Goal: Information Seeking & Learning: Learn about a topic

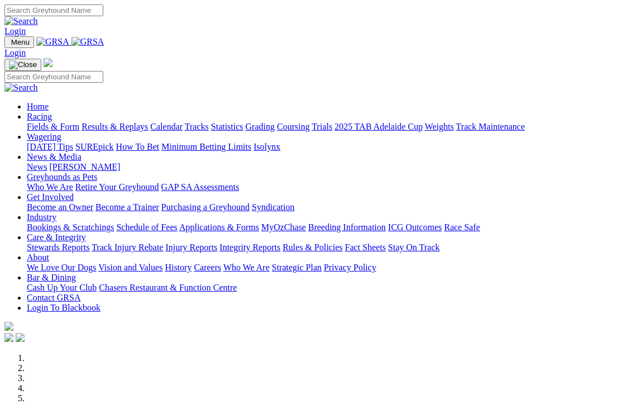
scroll to position [4, 0]
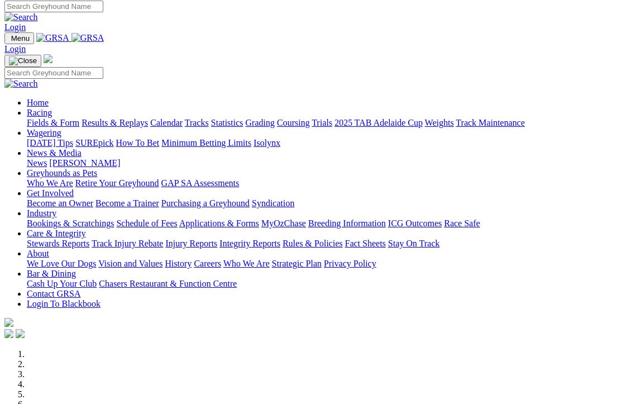
click at [52, 108] on link "Racing" at bounding box center [39, 112] width 25 height 9
click at [139, 118] on link "Results & Replays" at bounding box center [115, 122] width 66 height 9
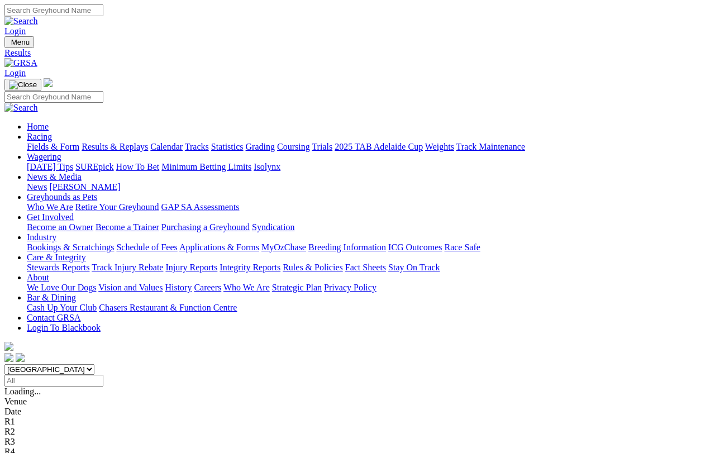
scroll to position [9, 0]
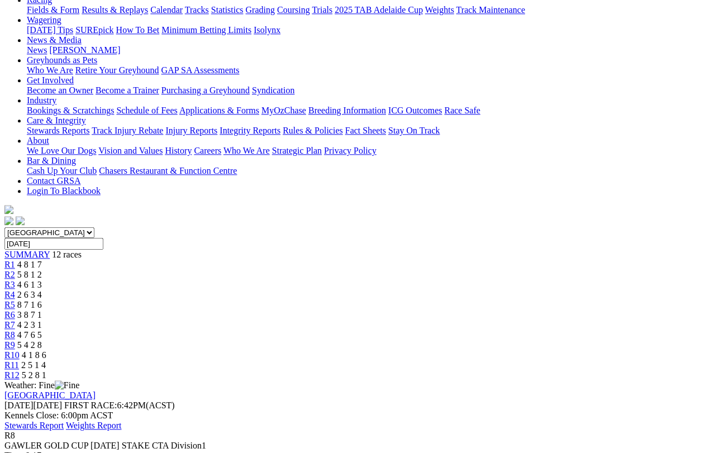
scroll to position [135, 0]
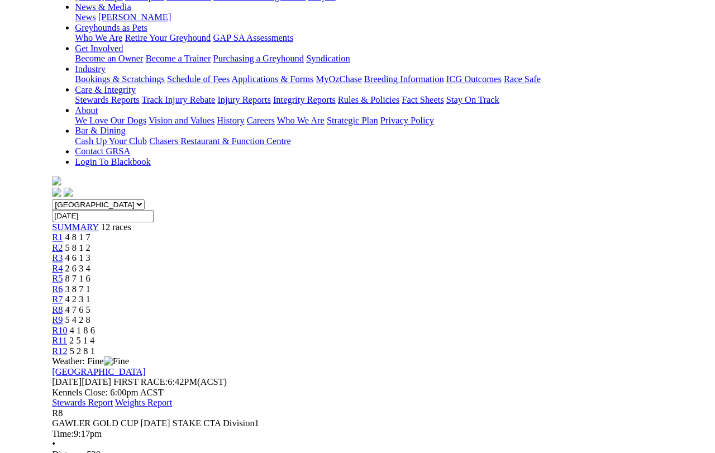
scroll to position [197, 0]
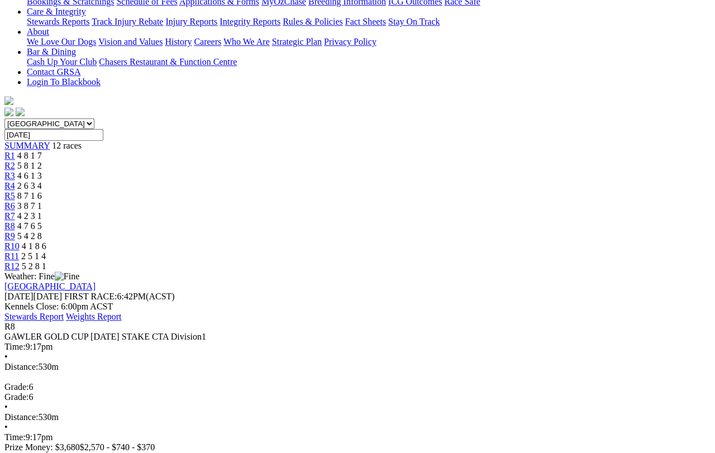
scroll to position [246, 0]
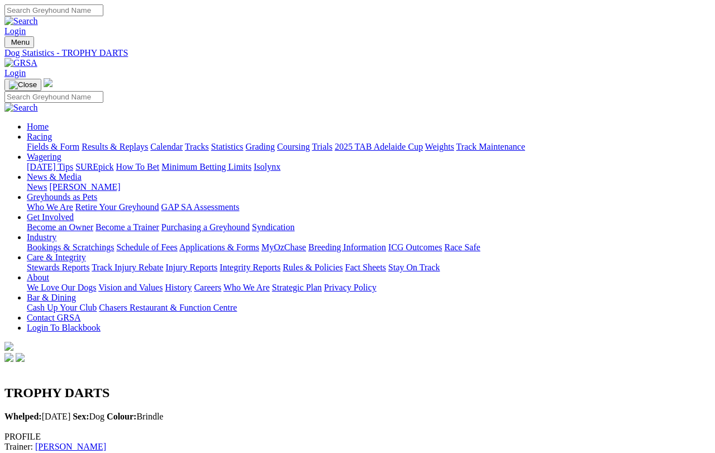
click at [37, 142] on link "Fields & Form" at bounding box center [53, 146] width 52 height 9
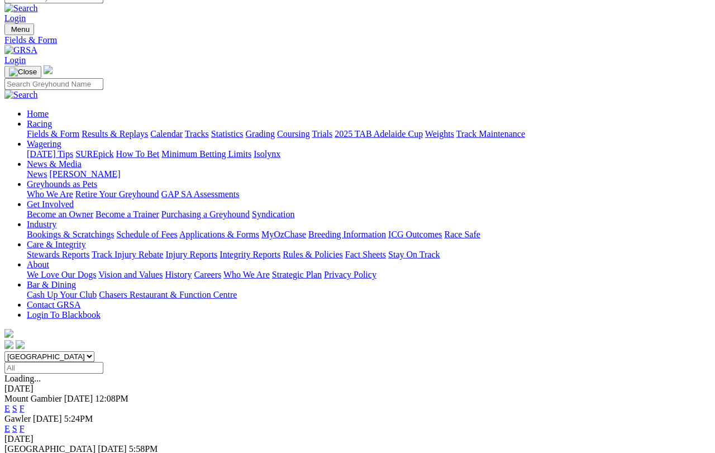
scroll to position [12, 6]
click at [103, 362] on input "Select date" at bounding box center [53, 368] width 99 height 12
type input "Yesterday, 10 Oct 2025"
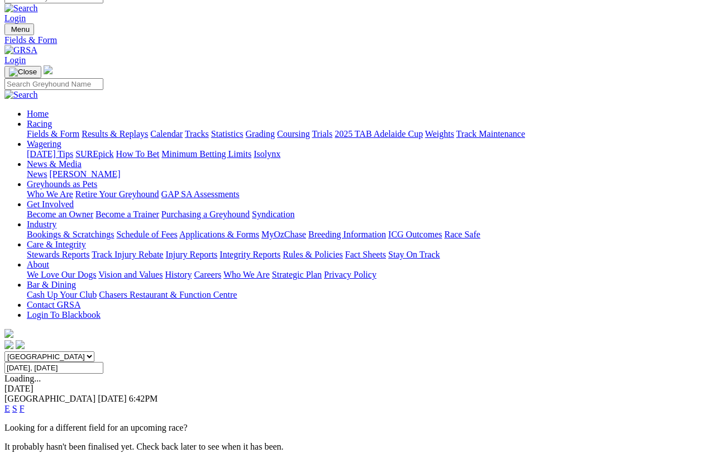
click at [10, 404] on link "E" at bounding box center [7, 408] width 6 height 9
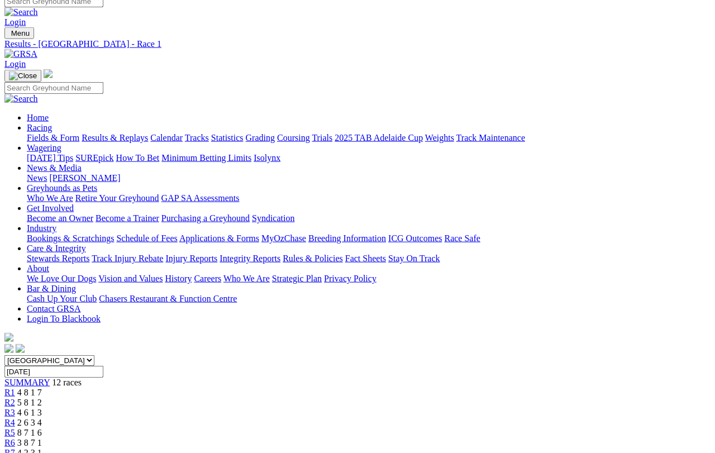
scroll to position [9, 0]
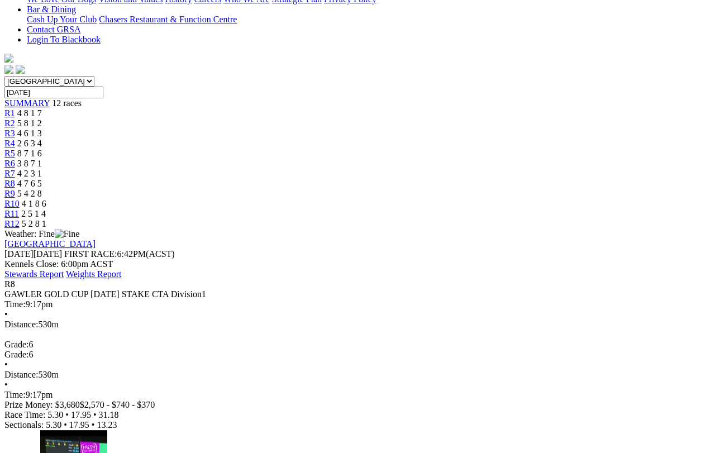
scroll to position [288, 0]
